Goal: Navigation & Orientation: Find specific page/section

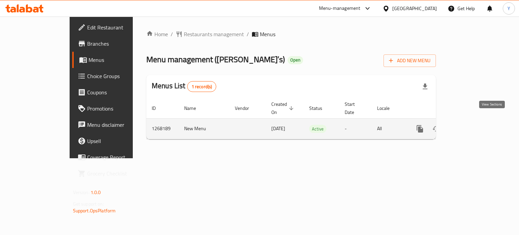
click at [473, 125] on icon "enhanced table" at bounding box center [469, 129] width 8 height 8
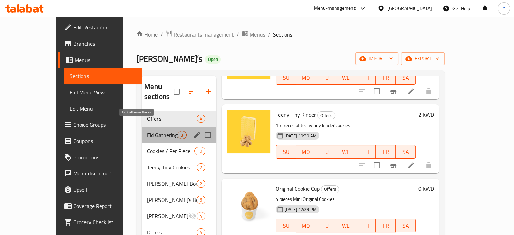
click at [147, 131] on span "Eid Gathering Boxes" at bounding box center [162, 135] width 31 height 8
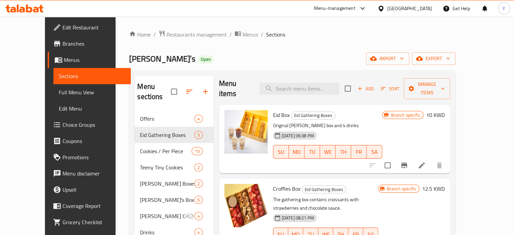
click at [301, 22] on div "Home / Restaurants management / Menus / Sections [PERSON_NAME]’s Open import ex…" at bounding box center [292, 173] width 353 height 313
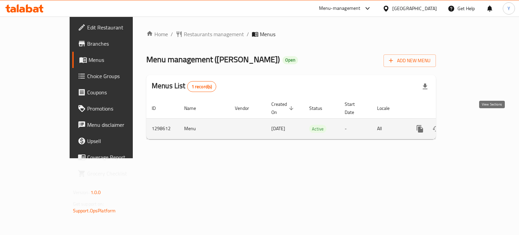
click at [473, 125] on icon "enhanced table" at bounding box center [469, 129] width 8 height 8
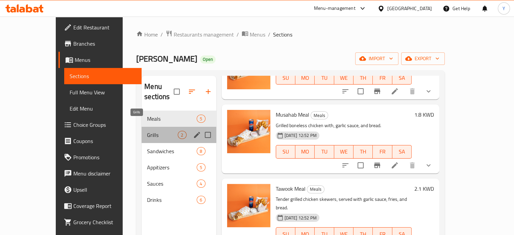
click at [147, 131] on span "Grills" at bounding box center [162, 135] width 31 height 8
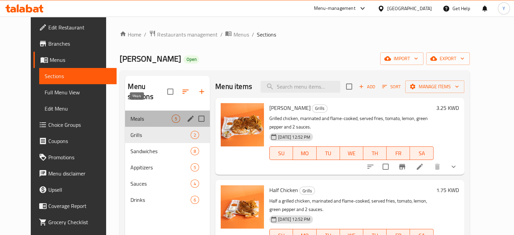
click at [132, 115] on span "Meals" at bounding box center [151, 119] width 41 height 8
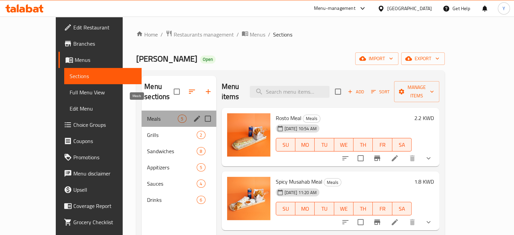
click at [147, 115] on span "Meals" at bounding box center [162, 119] width 31 height 8
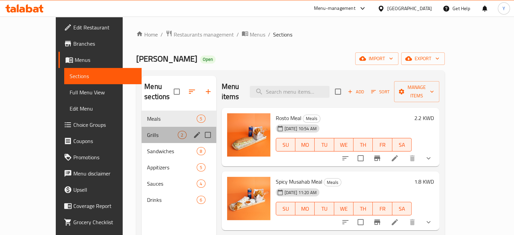
click at [148, 127] on div "Grills 2" at bounding box center [179, 135] width 74 height 16
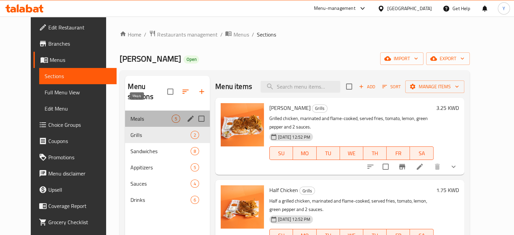
click at [144, 115] on span "Meals" at bounding box center [151, 119] width 41 height 8
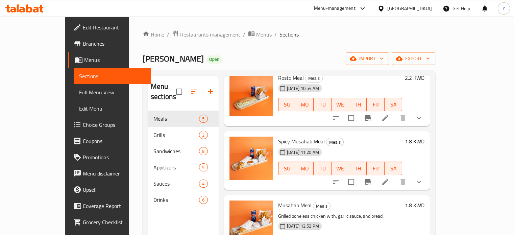
scroll to position [47, 0]
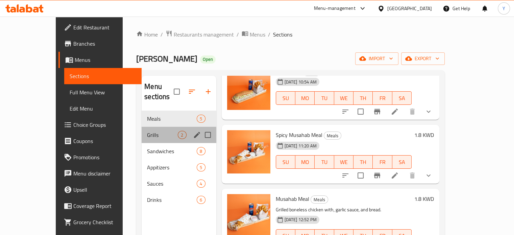
click at [142, 127] on div "Grills 2" at bounding box center [179, 135] width 74 height 16
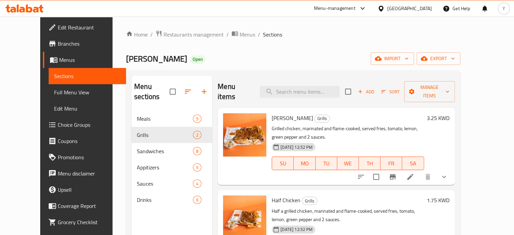
click at [395, 52] on div "Farooj Abo Firas Open import export" at bounding box center [293, 58] width 334 height 13
